Goal: Download file/media

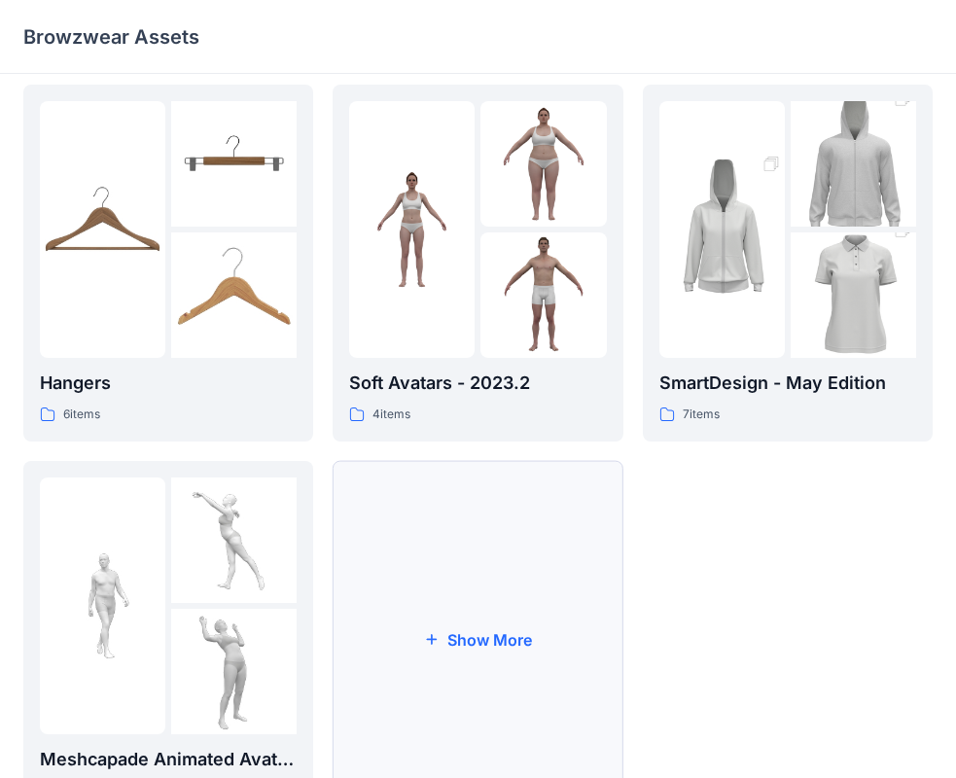
click at [545, 622] on button "Show More" at bounding box center [478, 639] width 290 height 357
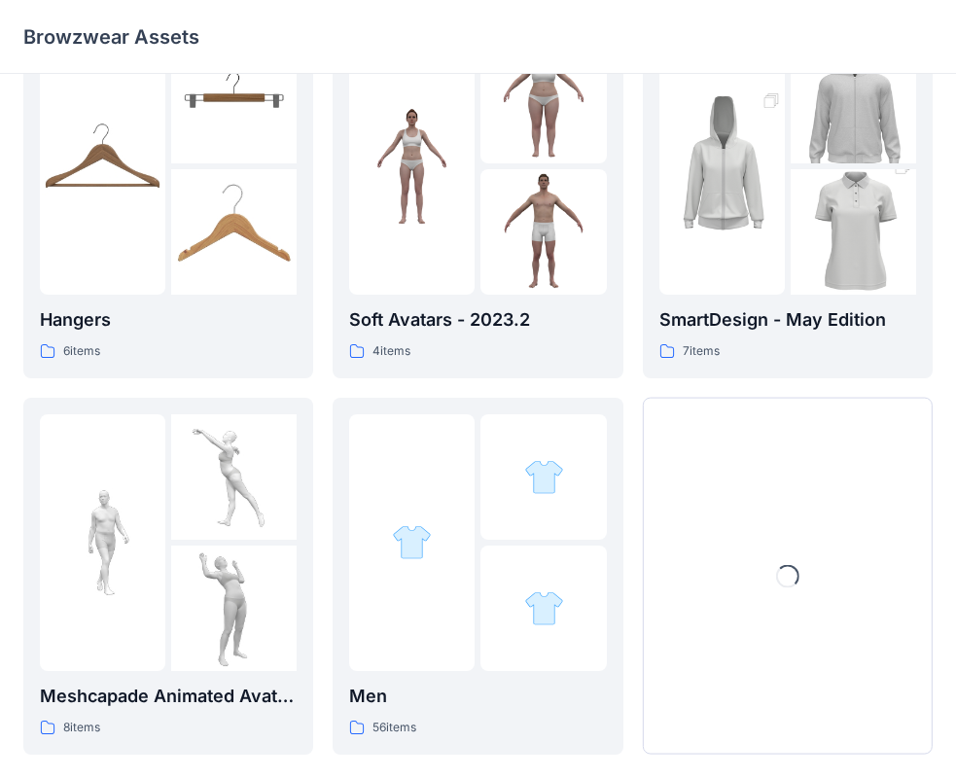
scroll to position [484, 0]
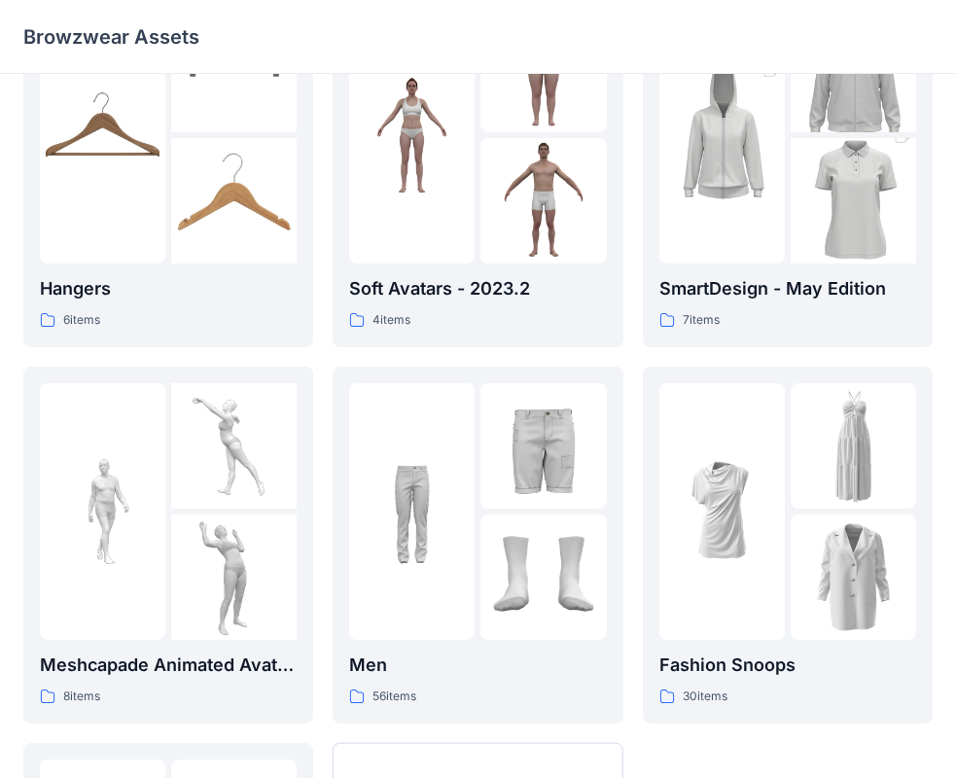
click at [544, 623] on div at bounding box center [544, 578] width 126 height 126
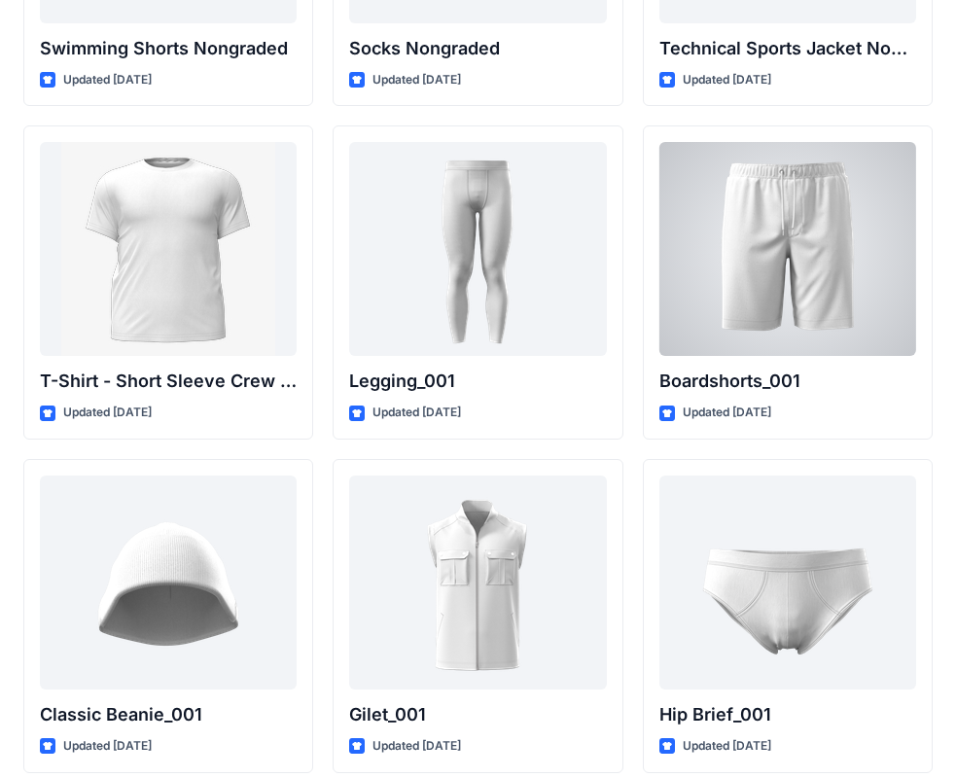
scroll to position [3308, 0]
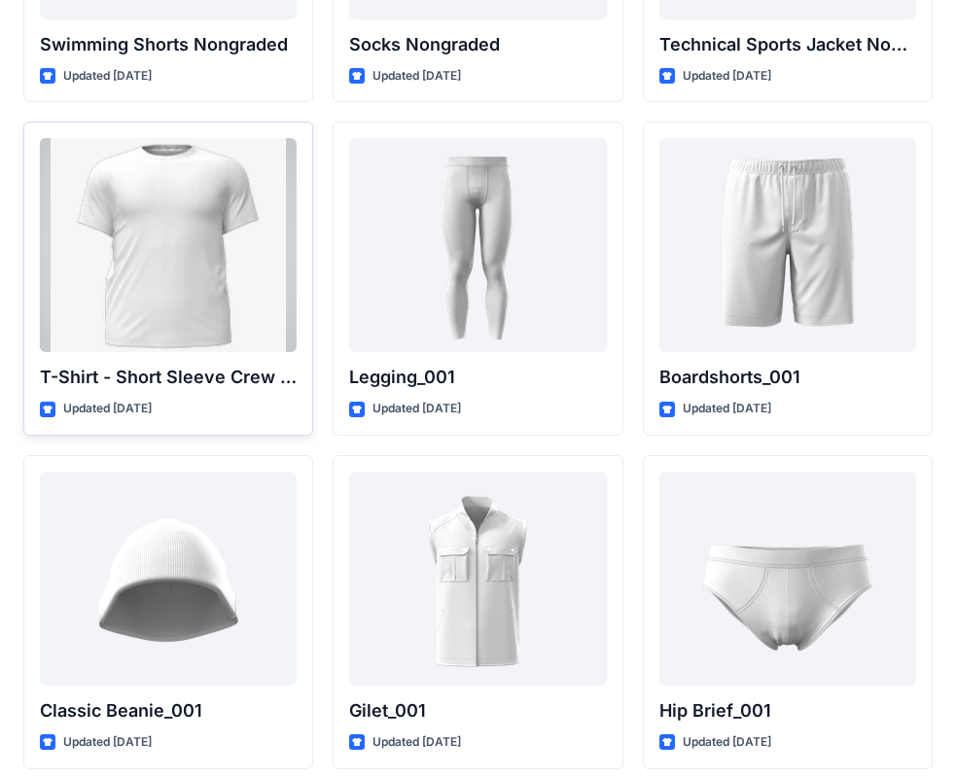
click at [234, 308] on div at bounding box center [168, 245] width 257 height 214
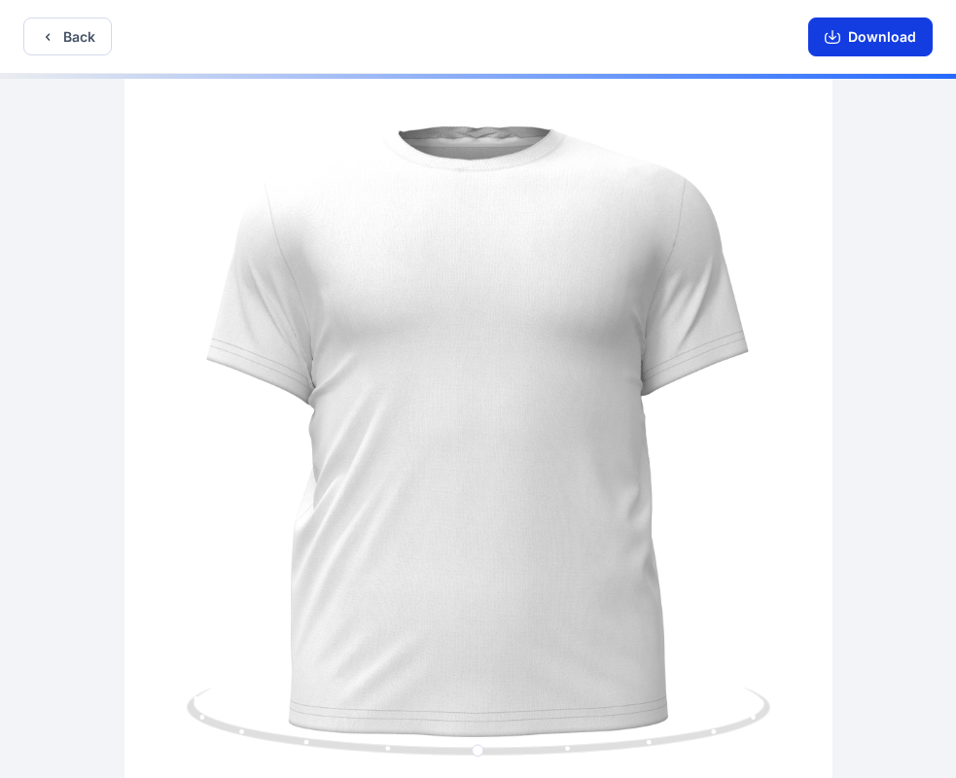
click at [880, 44] on button "Download" at bounding box center [871, 37] width 125 height 39
